Goal: Information Seeking & Learning: Learn about a topic

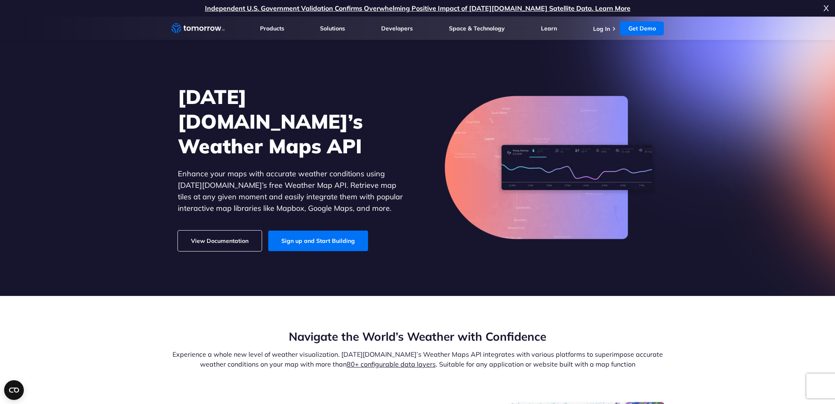
click at [222, 231] on link "View Documentation" at bounding box center [220, 241] width 84 height 21
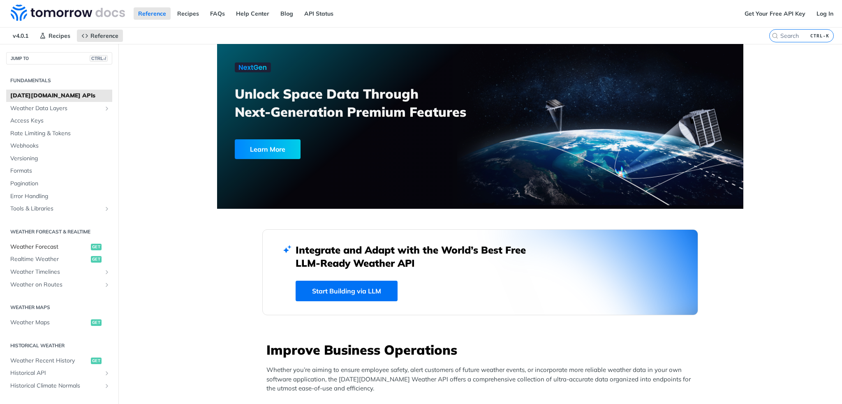
click at [37, 248] on span "Weather Forecast" at bounding box center [49, 247] width 78 height 8
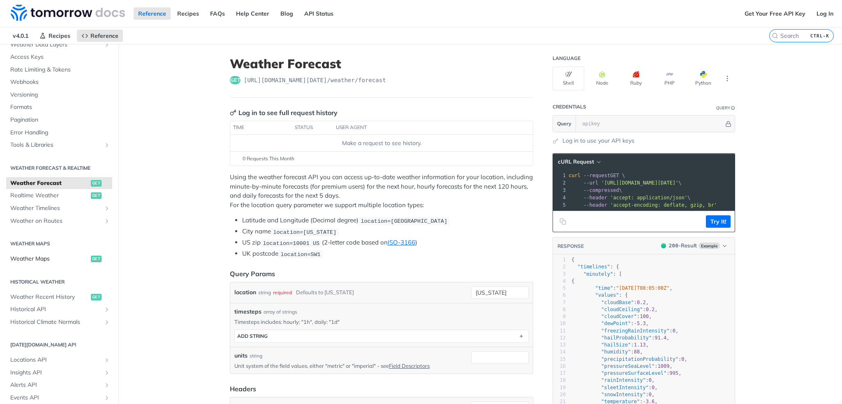
scroll to position [82, 0]
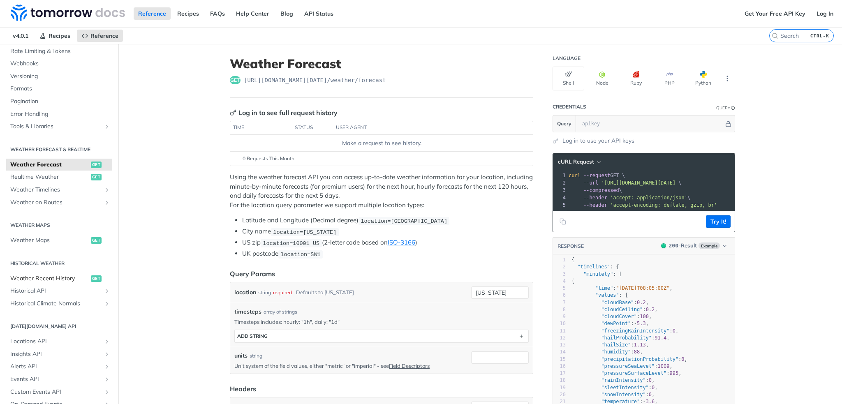
click at [48, 278] on span "Weather Recent History" at bounding box center [49, 278] width 78 height 8
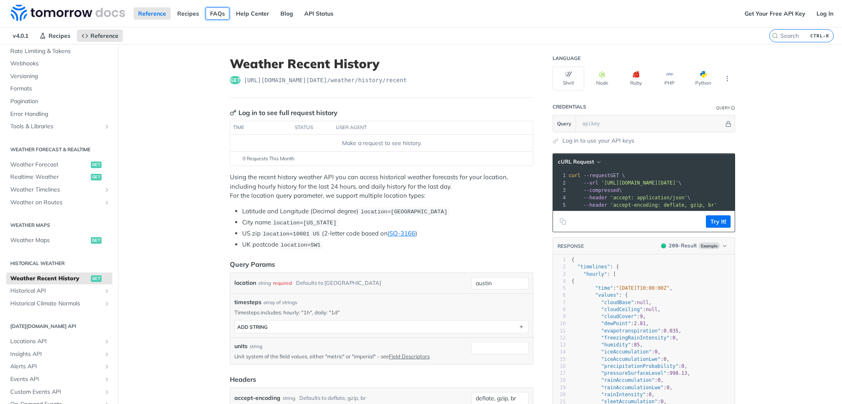
click at [219, 14] on link "FAQs" at bounding box center [217, 13] width 24 height 12
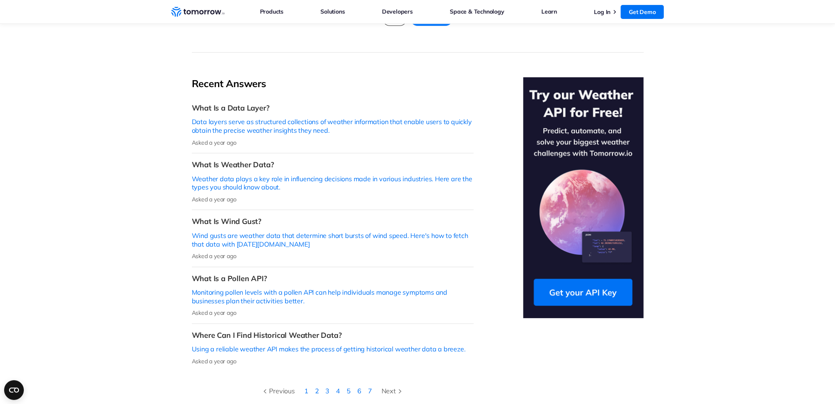
scroll to position [164, 0]
click at [307, 385] on li "1" at bounding box center [306, 390] width 11 height 11
click at [306, 385] on li "1" at bounding box center [306, 390] width 11 height 11
click at [318, 386] on link "2" at bounding box center [317, 390] width 4 height 8
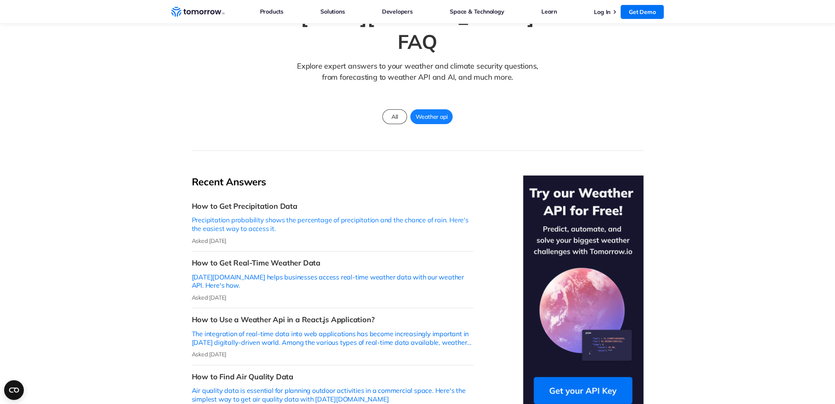
scroll to position [82, 0]
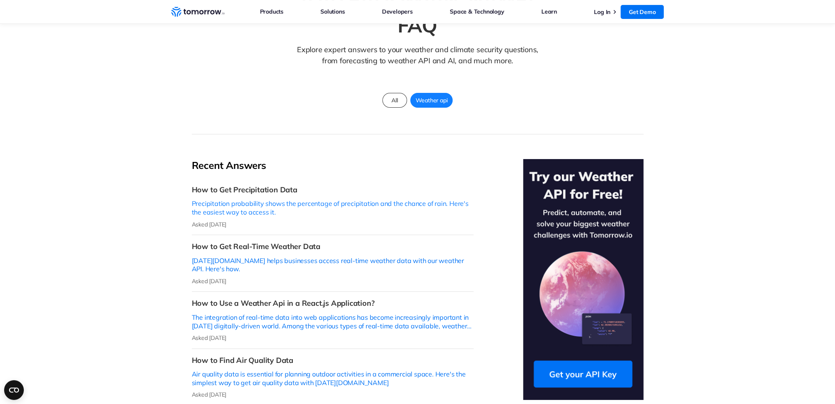
click at [314, 199] on p "Precipitation probability shows the percentage of precipitation and the chance …" at bounding box center [333, 207] width 282 height 17
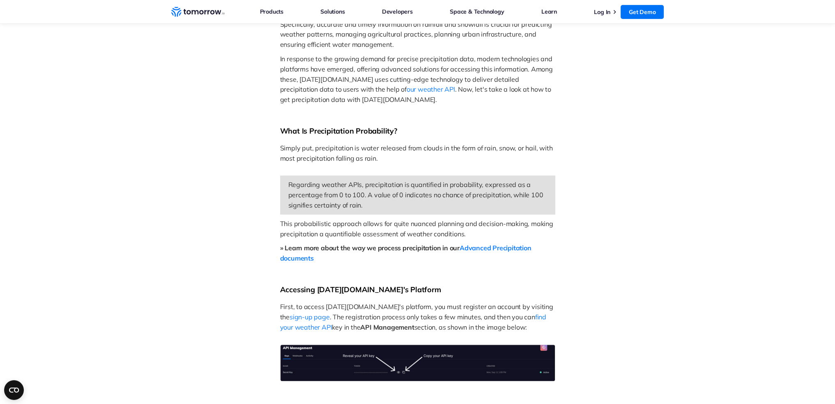
scroll to position [329, 0]
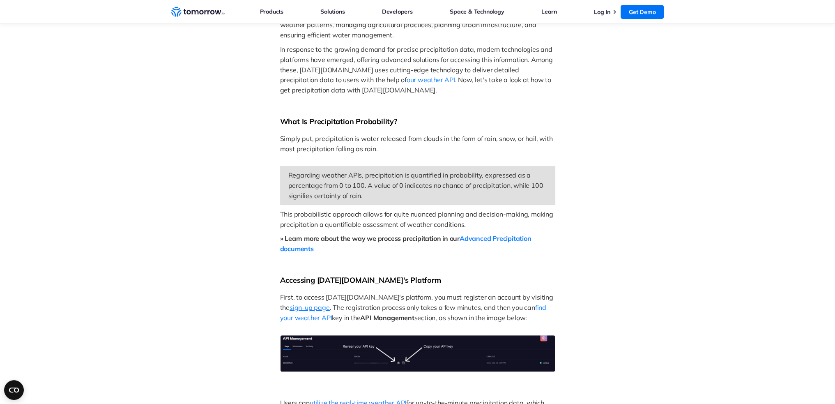
click at [330, 303] on span "sign-up page" at bounding box center [310, 307] width 40 height 8
